Goal: Contribute content

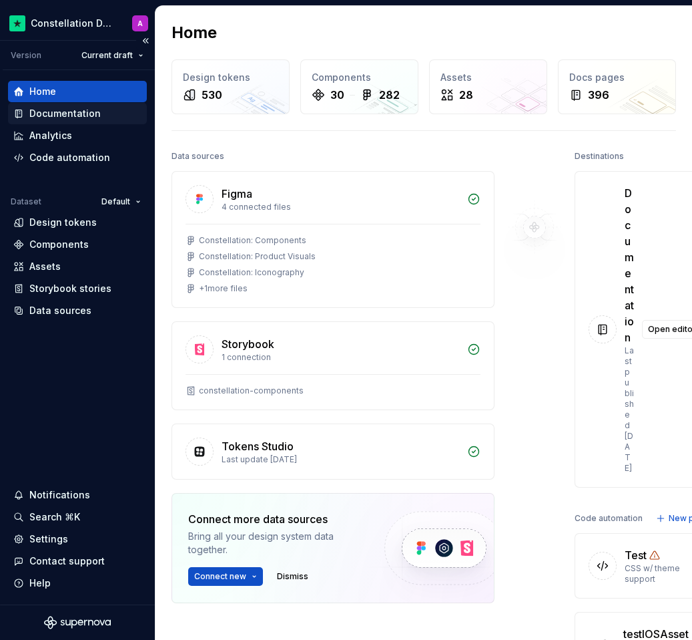
click at [62, 112] on div "Documentation" at bounding box center [64, 113] width 71 height 13
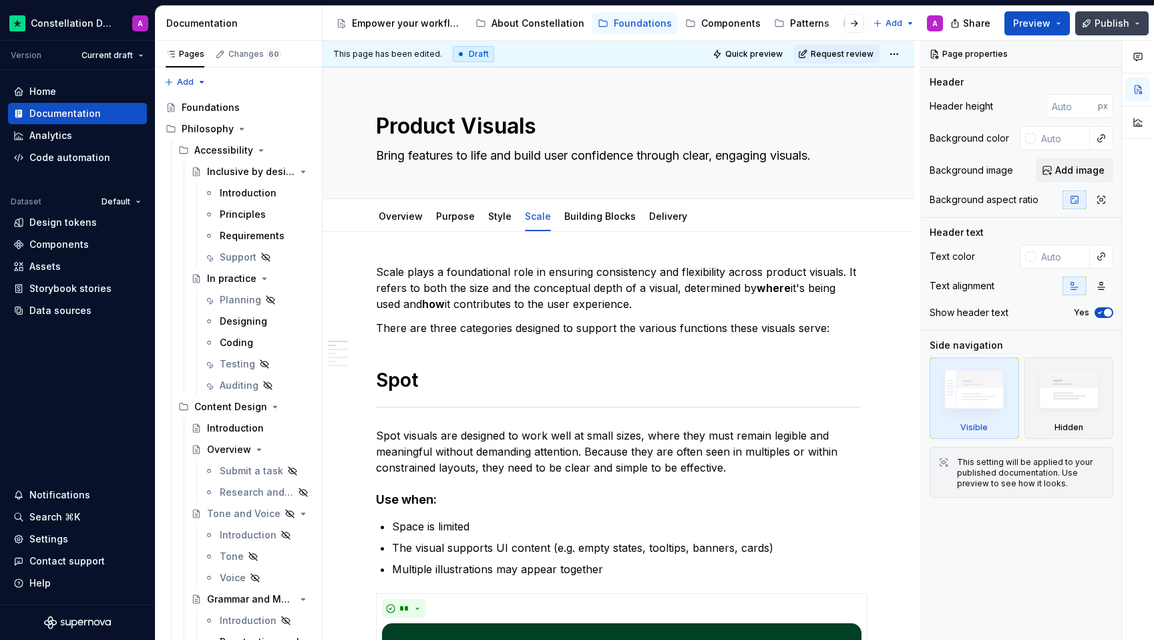
click at [692, 26] on button "Publish" at bounding box center [1111, 23] width 73 height 24
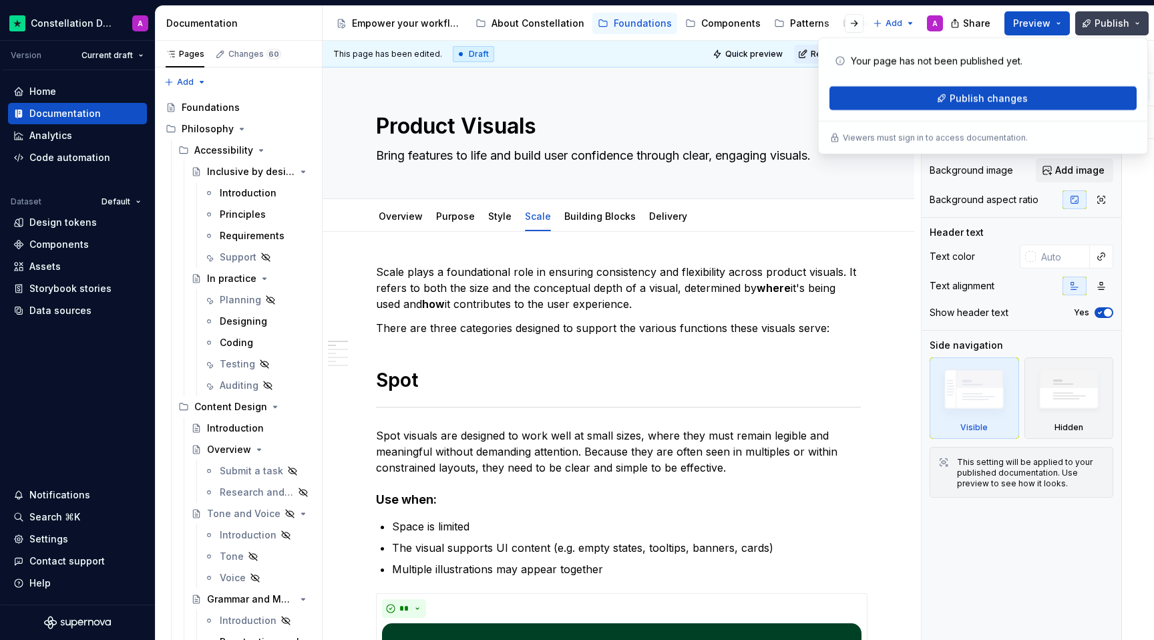
click at [692, 26] on button "Publish" at bounding box center [1111, 23] width 73 height 24
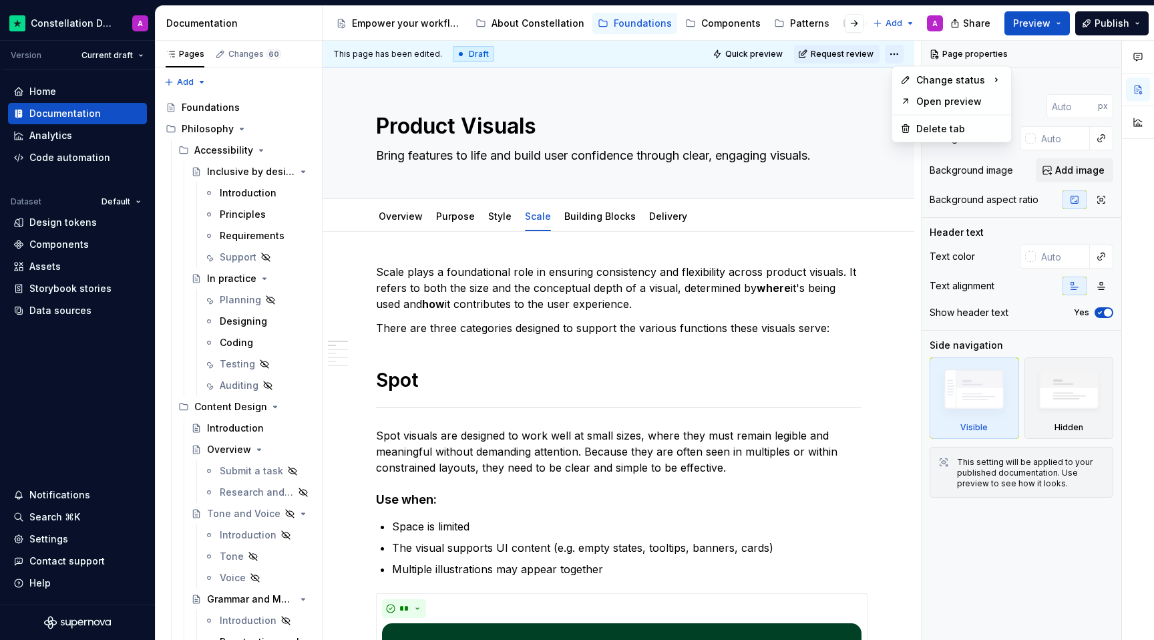
click at [692, 51] on html "Constellation Design System A Version Current draft Home Documentation Analytic…" at bounding box center [577, 320] width 1154 height 640
click at [692, 98] on html "Constellation Design System A Version Current draft Home Documentation Analytic…" at bounding box center [577, 320] width 1154 height 640
click at [396, 214] on link "Overview" at bounding box center [401, 215] width 44 height 11
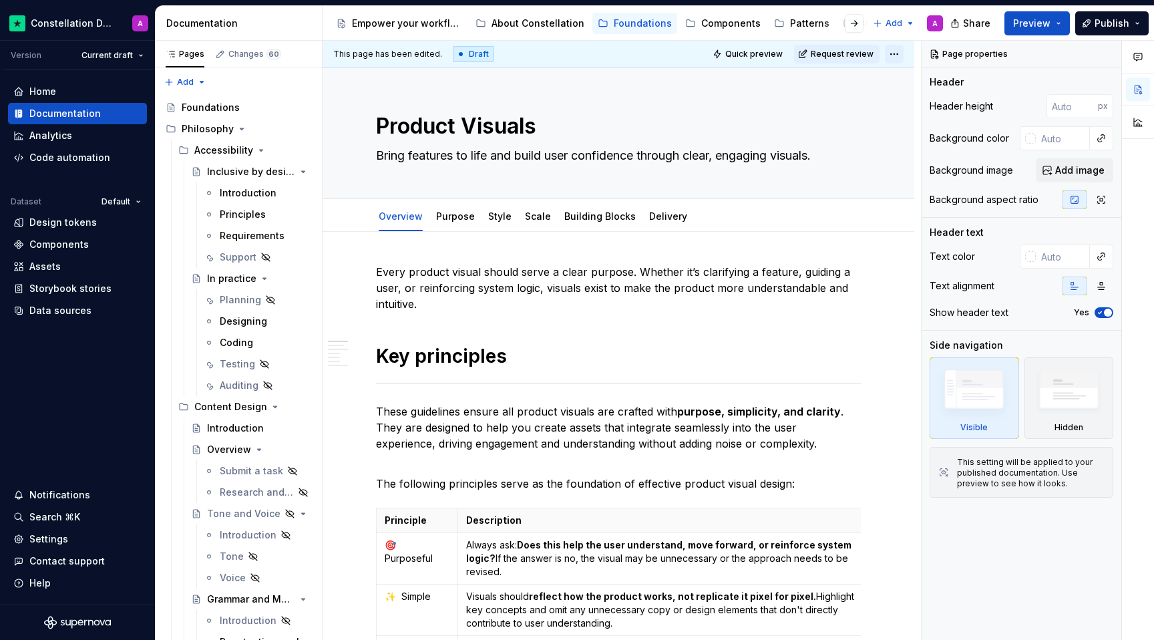
click at [692, 55] on html "Constellation Design System A Version Current draft Home Documentation Analytic…" at bounding box center [577, 320] width 1154 height 640
click at [692, 107] on html "Constellation Design System A Version Current draft Home Documentation Analytic…" at bounding box center [577, 320] width 1154 height 640
type textarea "*"
